Goal: Task Accomplishment & Management: Manage account settings

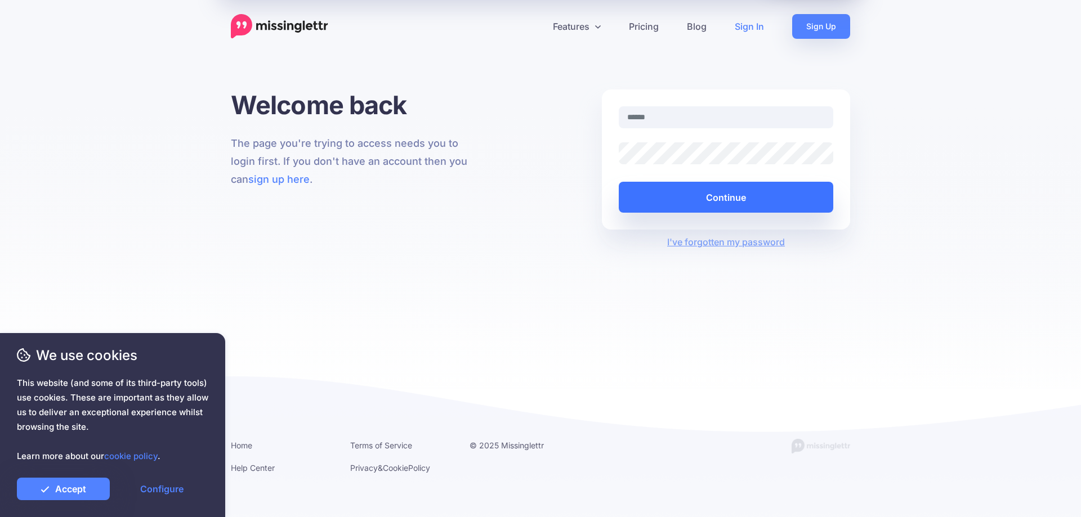
type input "**********"
click at [712, 196] on button "Continue" at bounding box center [725, 197] width 214 height 31
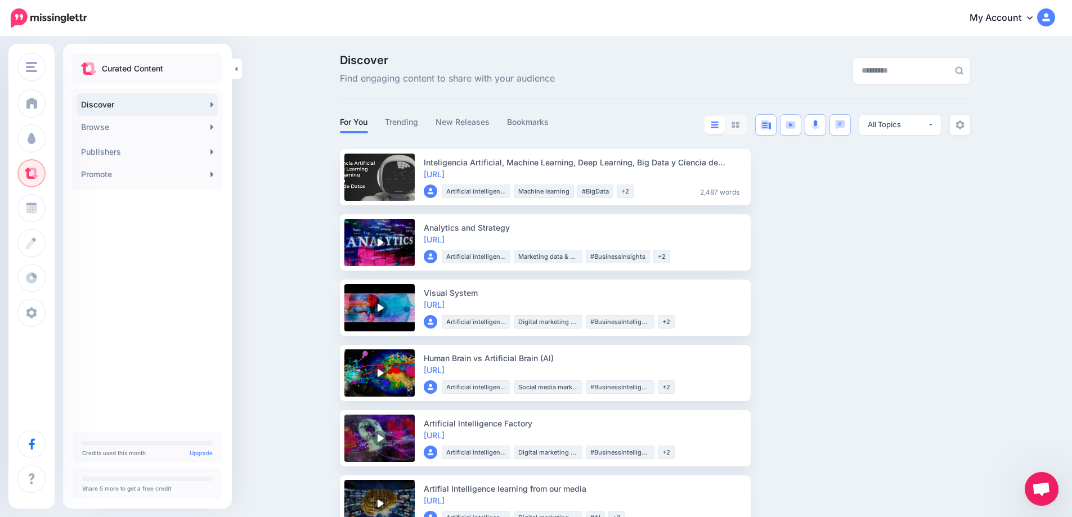
click at [1053, 12] on img at bounding box center [1046, 17] width 18 height 18
click at [1033, 16] on icon at bounding box center [1030, 17] width 6 height 3
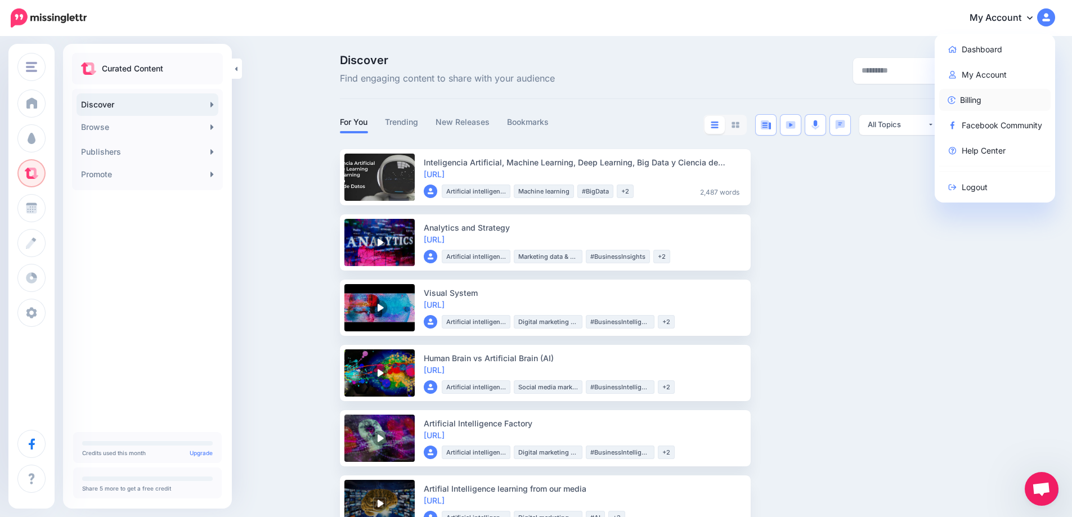
click at [981, 101] on link "Billing" at bounding box center [995, 100] width 112 height 22
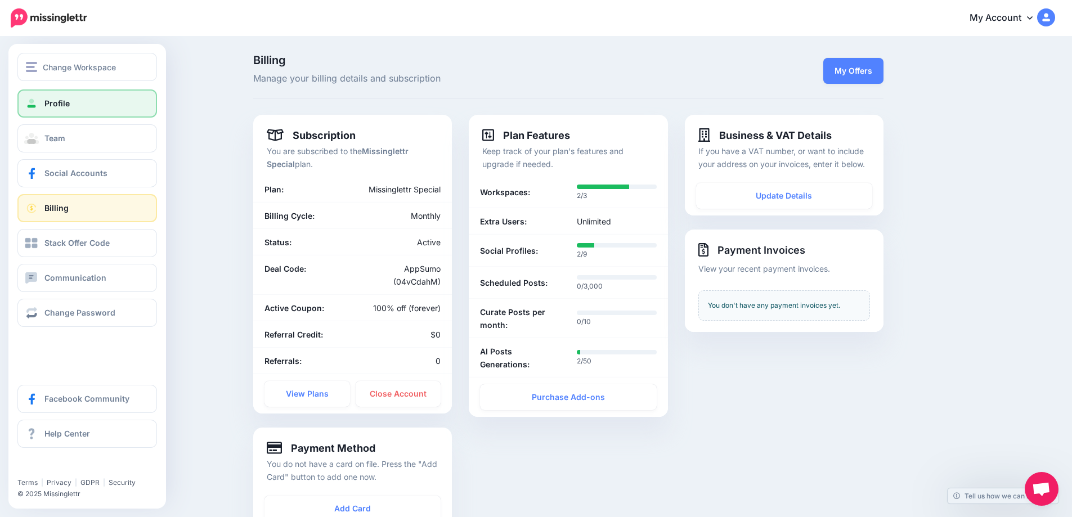
click at [57, 98] on link "Profile" at bounding box center [87, 103] width 140 height 28
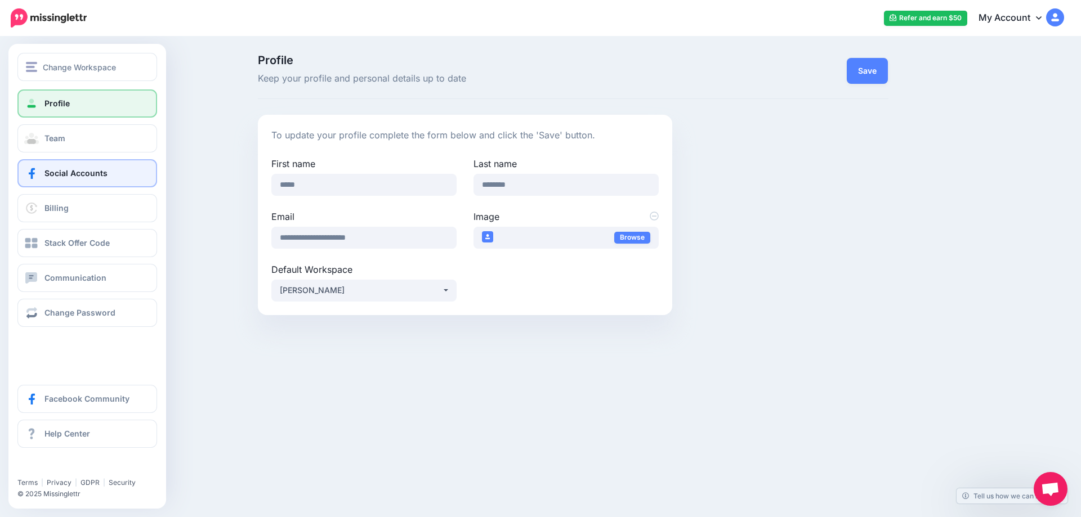
click at [84, 171] on span "Social Accounts" at bounding box center [75, 173] width 63 height 10
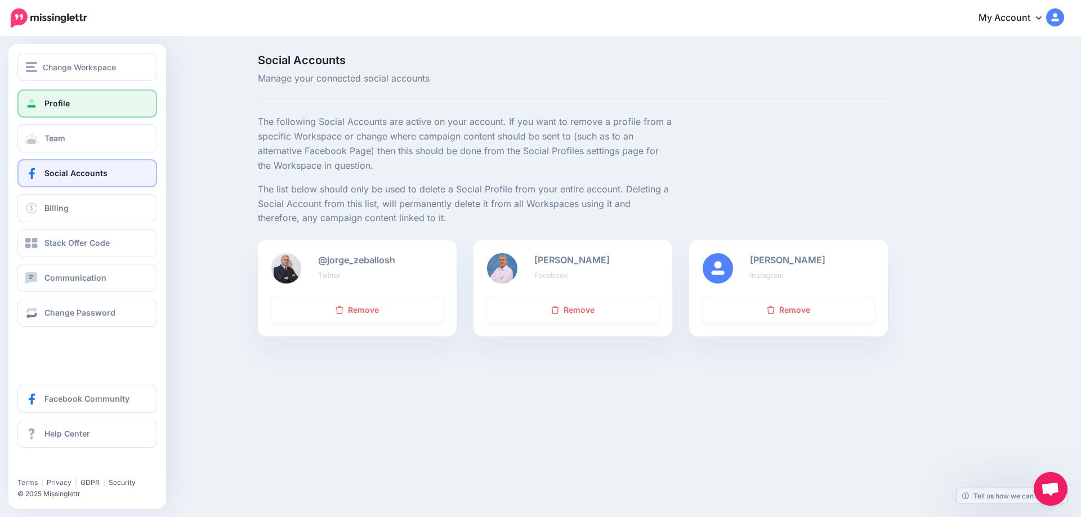
click at [57, 102] on span "Profile" at bounding box center [56, 103] width 25 height 10
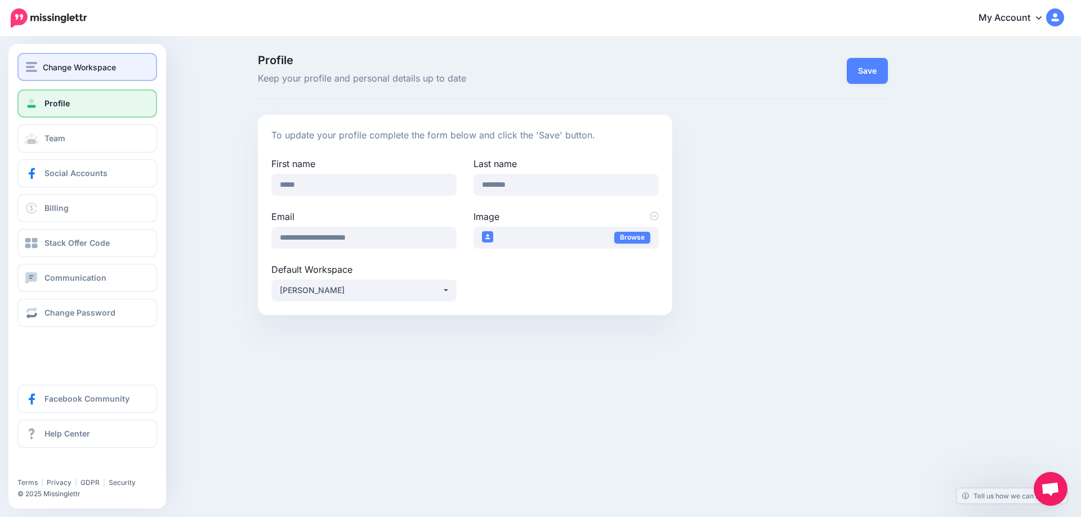
click at [65, 65] on span "Change Workspace" at bounding box center [79, 67] width 73 height 13
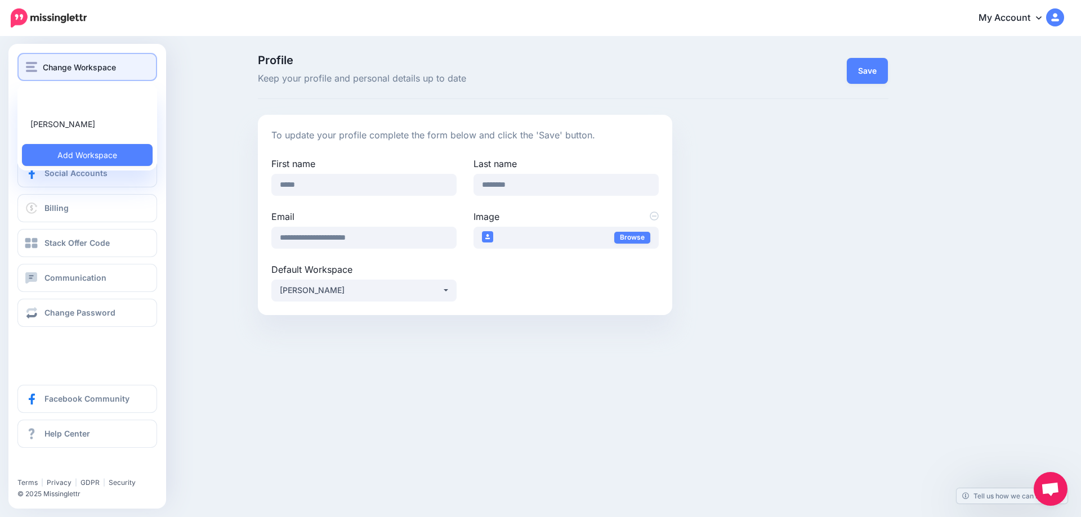
click at [65, 65] on span "Change Workspace" at bounding box center [79, 67] width 73 height 13
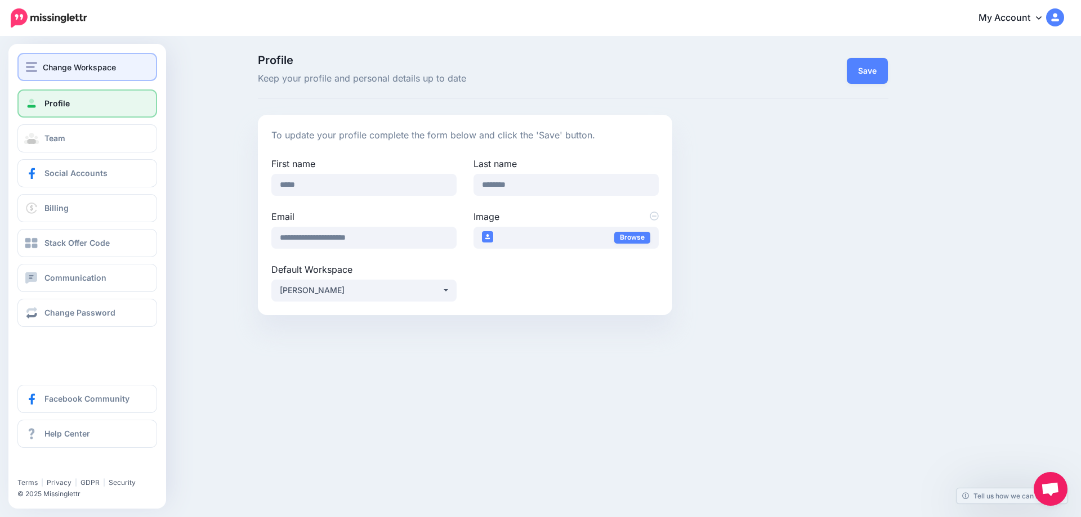
click at [65, 65] on span "Change Workspace" at bounding box center [79, 67] width 73 height 13
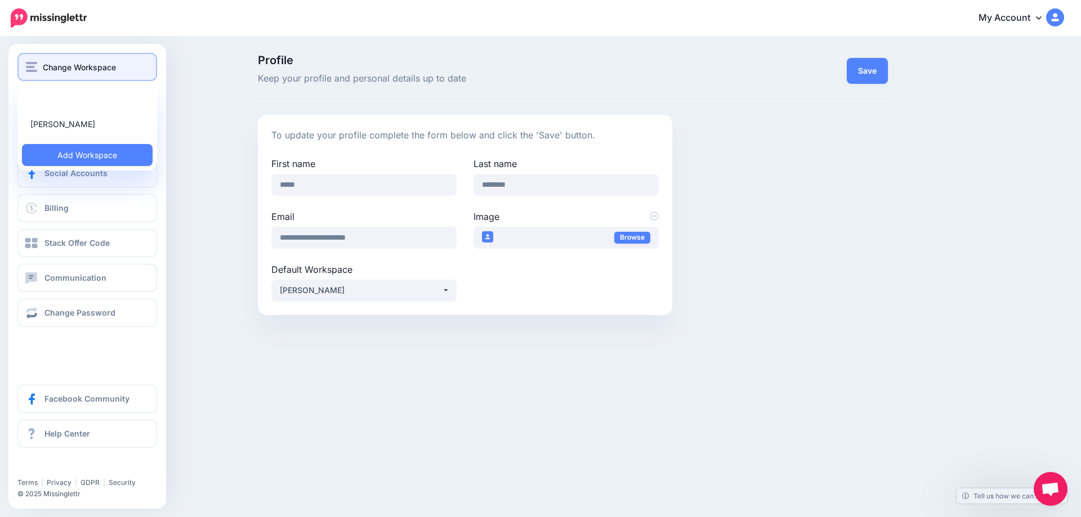
click at [65, 65] on span "Change Workspace" at bounding box center [79, 67] width 73 height 13
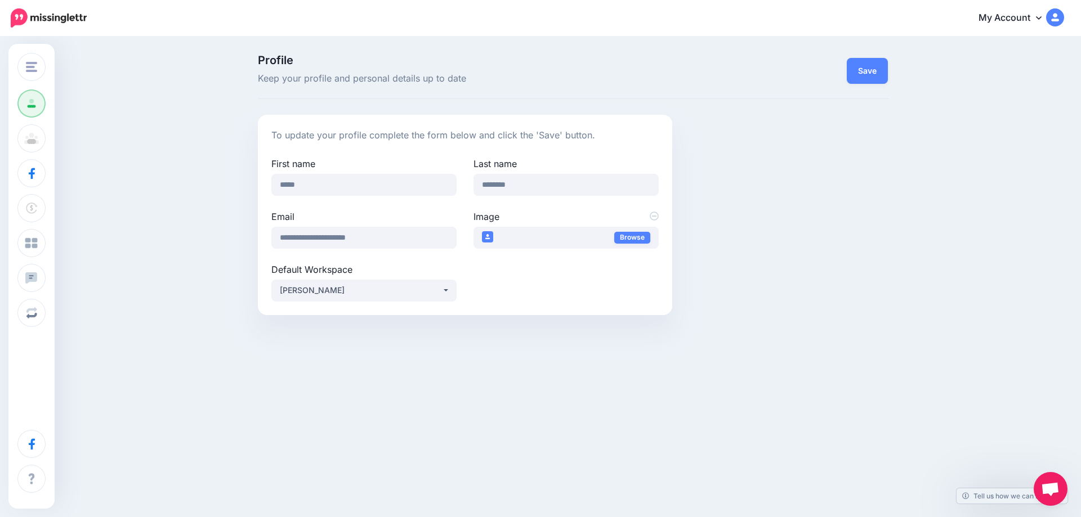
click at [189, 105] on div "Profile Keep your profile and personal details up to date Save To update your p…" at bounding box center [540, 189] width 1081 height 303
click at [44, 15] on img at bounding box center [49, 17] width 76 height 19
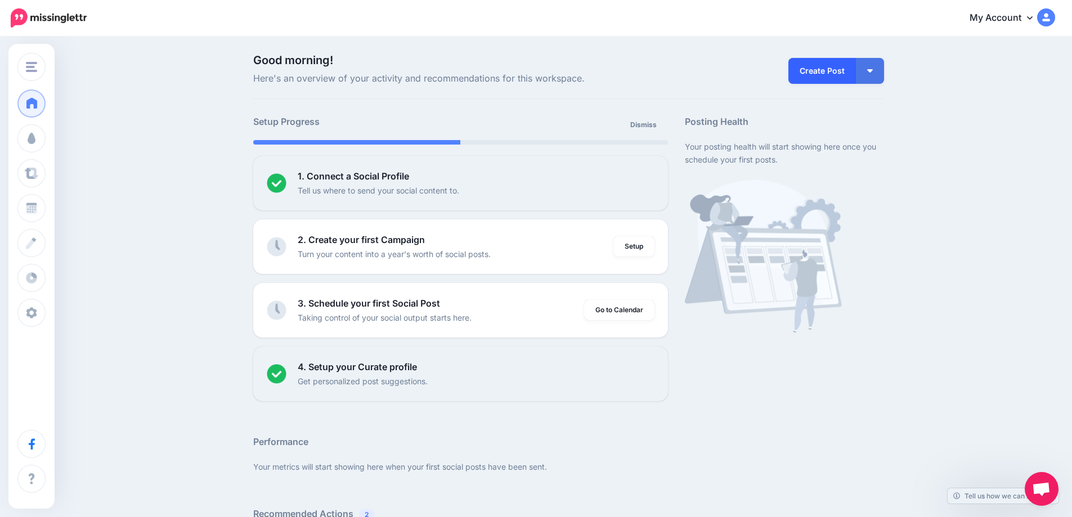
click at [830, 63] on link "Create Post" at bounding box center [822, 71] width 68 height 26
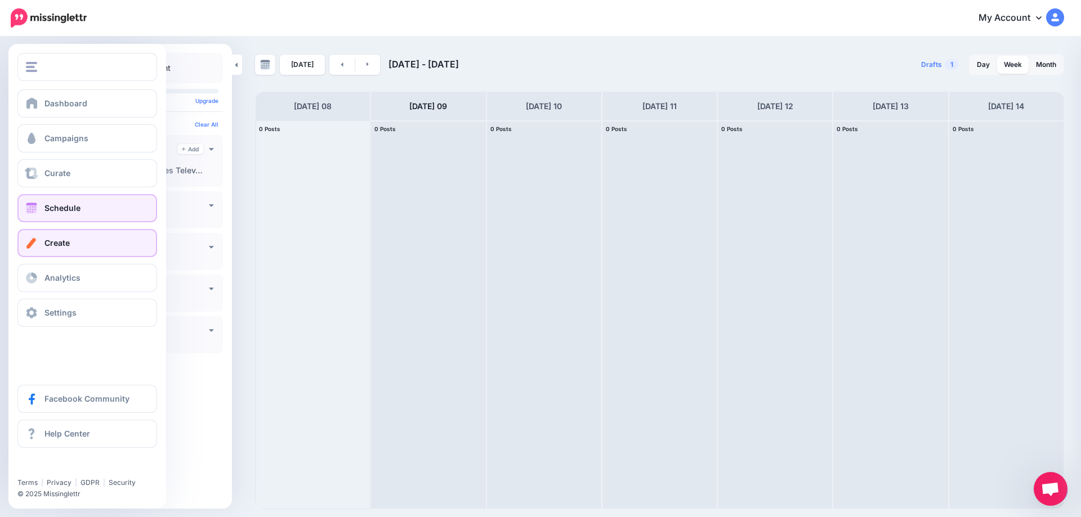
click at [54, 236] on link "Create" at bounding box center [87, 243] width 140 height 28
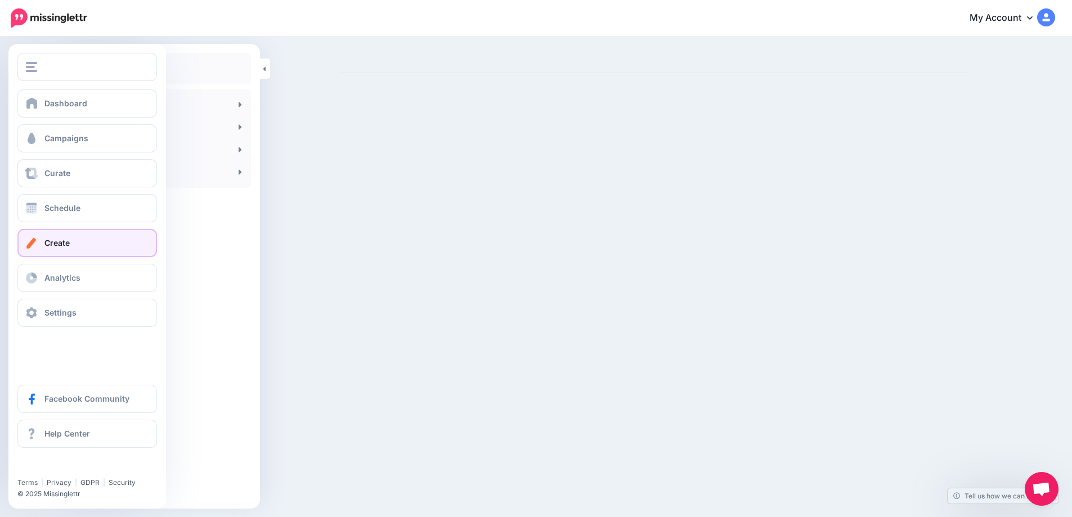
click at [72, 242] on link "Create" at bounding box center [87, 243] width 140 height 28
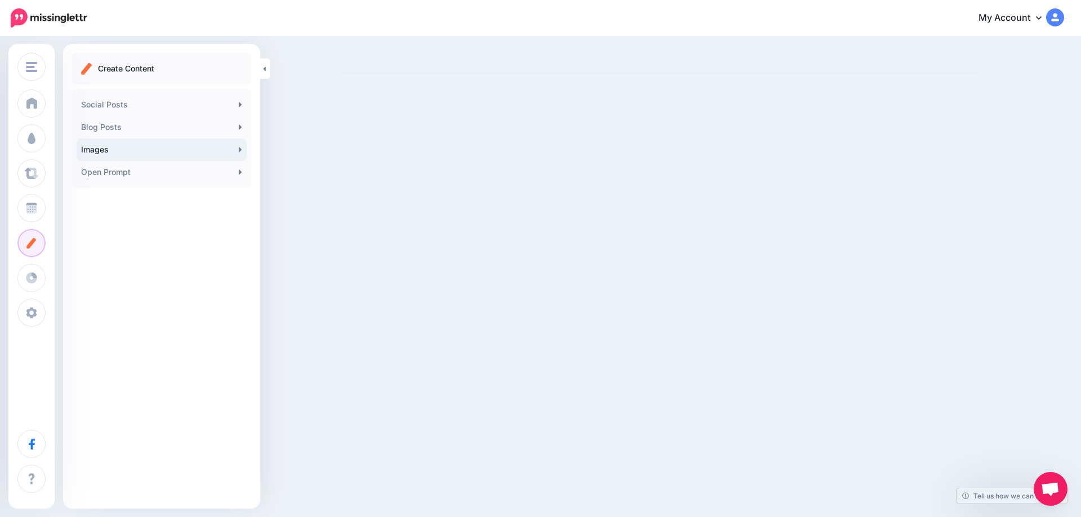
click at [227, 151] on link "Images" at bounding box center [162, 149] width 170 height 23
